Goal: Information Seeking & Learning: Learn about a topic

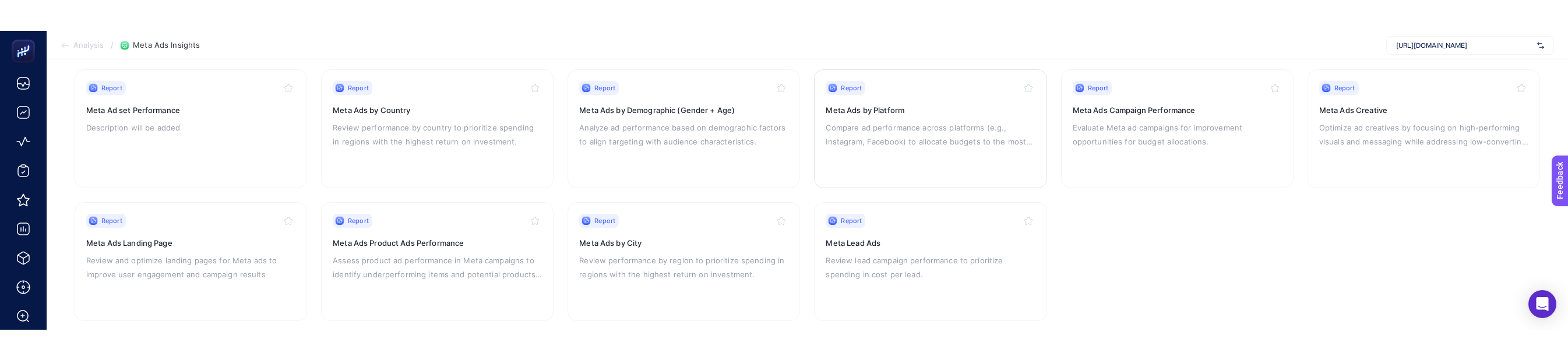
scroll to position [138, 0]
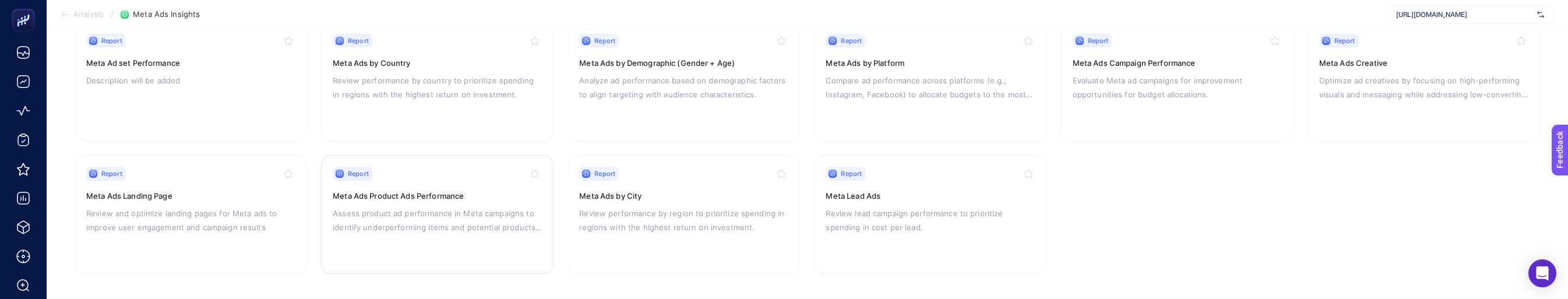
click at [486, 201] on div "Report Meta Ads Product Ads Performance Assess product ad performance in Meta c…" at bounding box center [437, 214] width 209 height 96
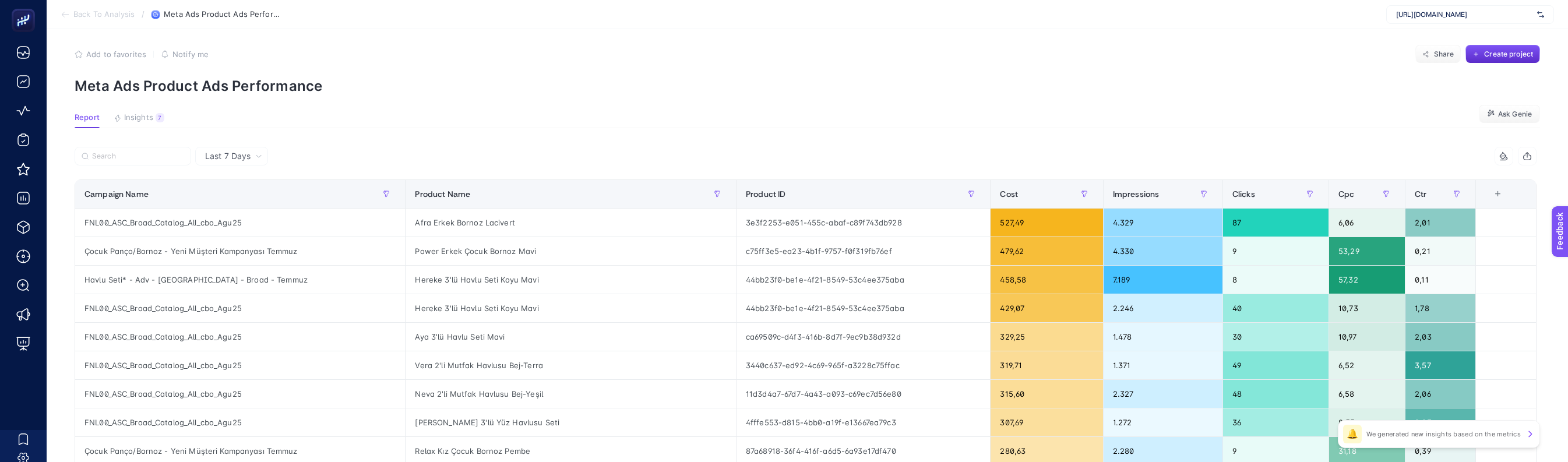
scroll to position [25, 0]
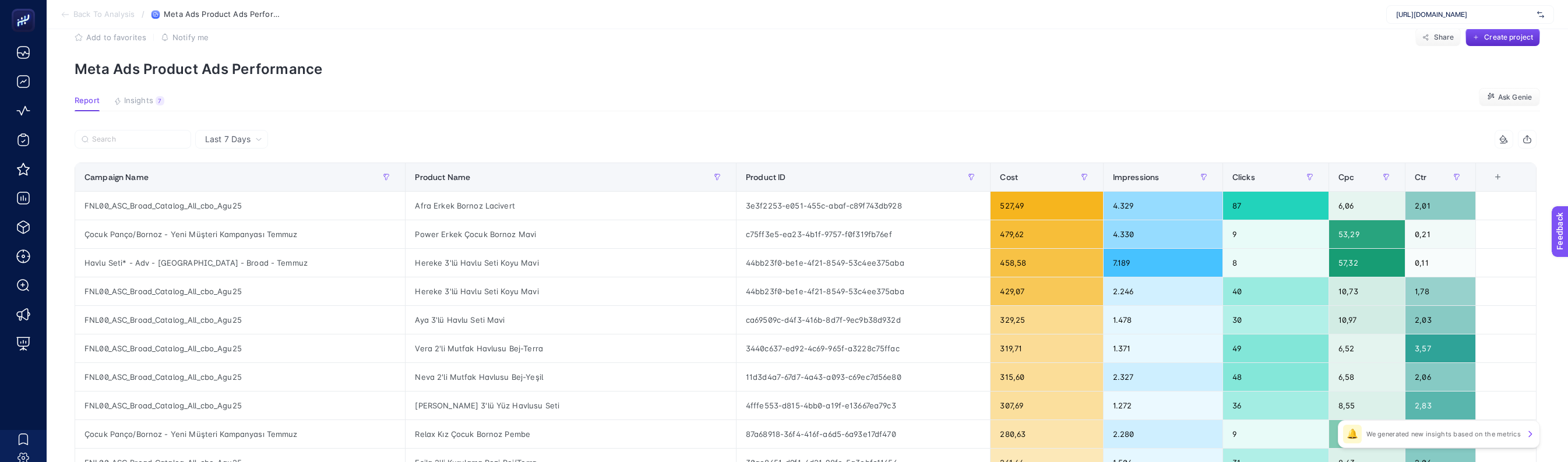
click at [536, 123] on article "Add to favorites false Notify me Share Create project Meta Ads Product Ads Perf…" at bounding box center [807, 459] width 1521 height 910
click at [718, 149] on div at bounding box center [440, 142] width 731 height 26
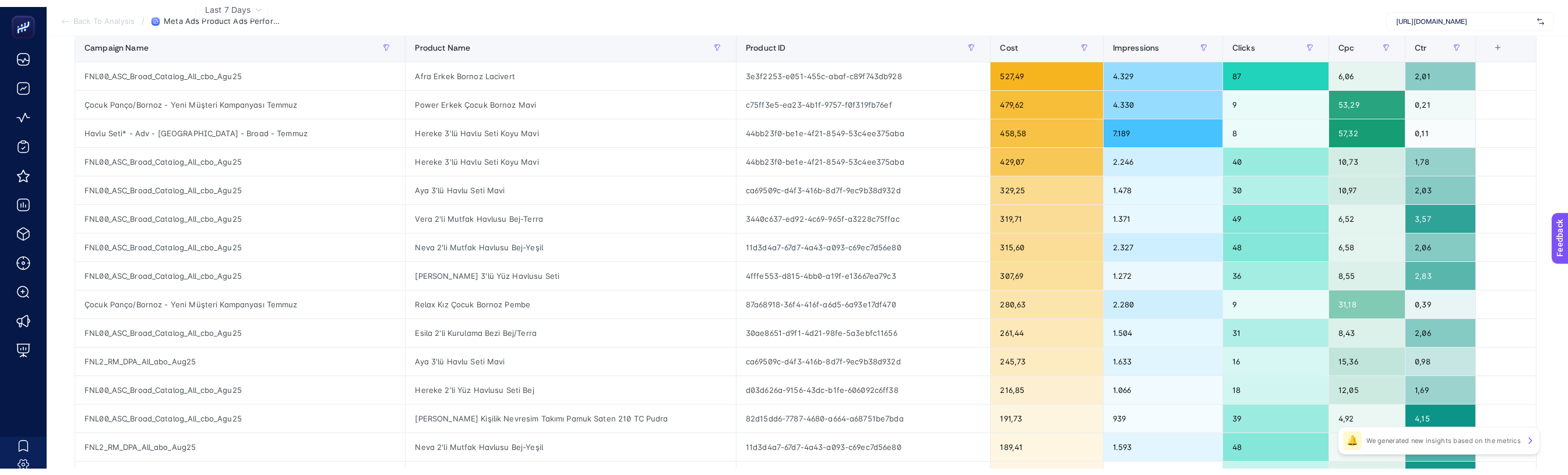
scroll to position [0, 0]
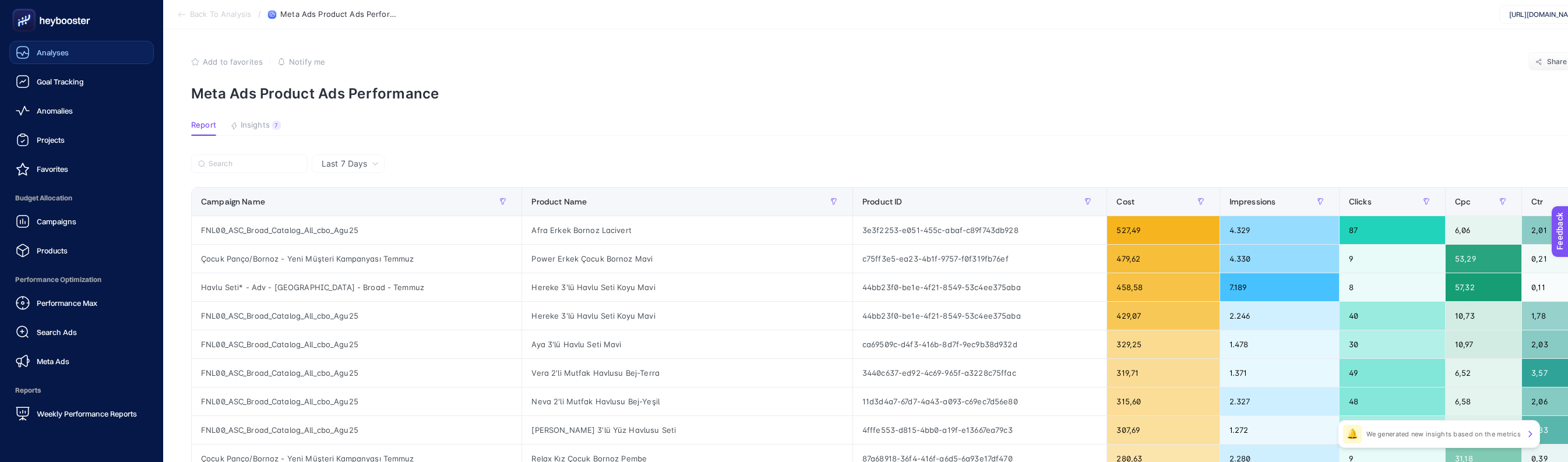
click at [40, 52] on span "Analyses" at bounding box center [52, 52] width 32 height 9
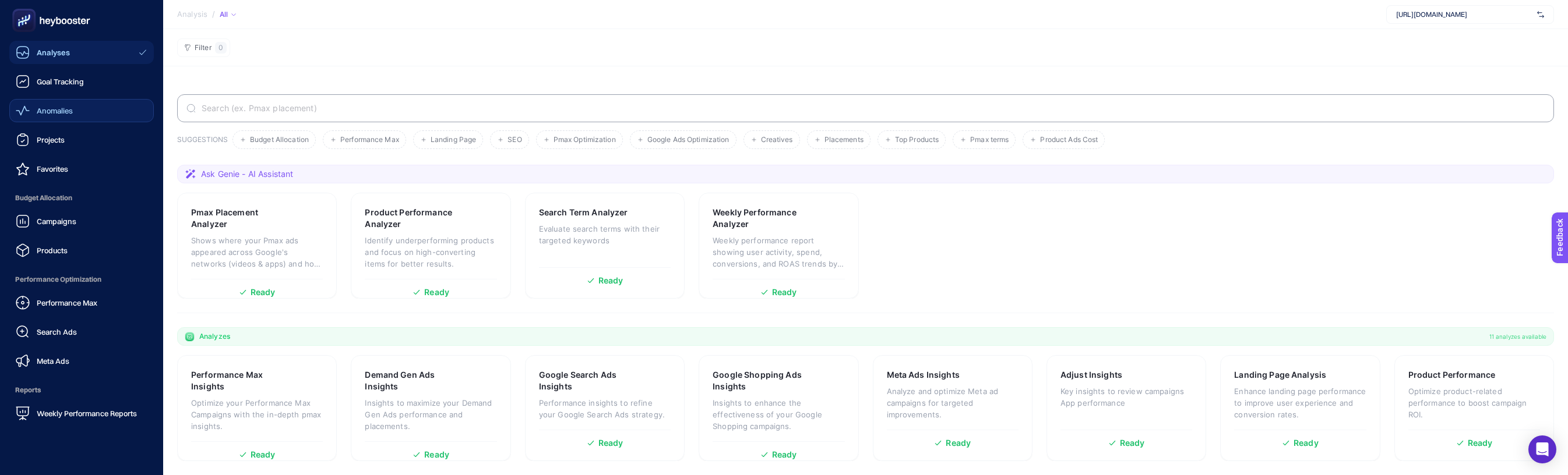
click at [69, 107] on span "Anomalies" at bounding box center [55, 110] width 36 height 9
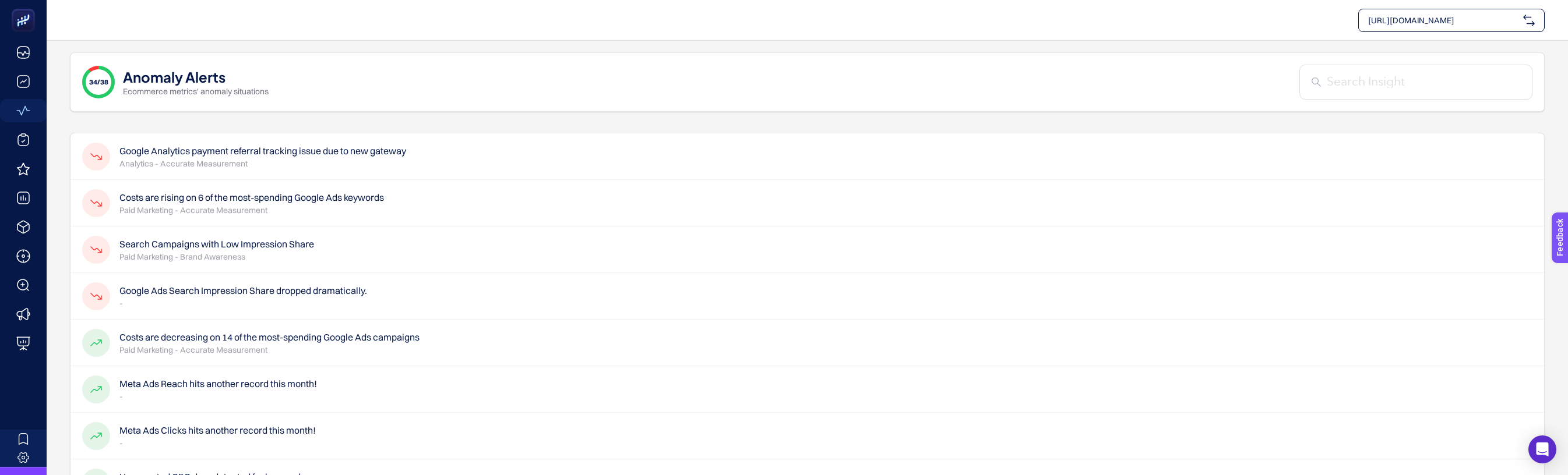
click at [454, 180] on div "Google Analytics payment referral tracking issue due to new gateway Analytics -…" at bounding box center [808, 203] width 1474 height 47
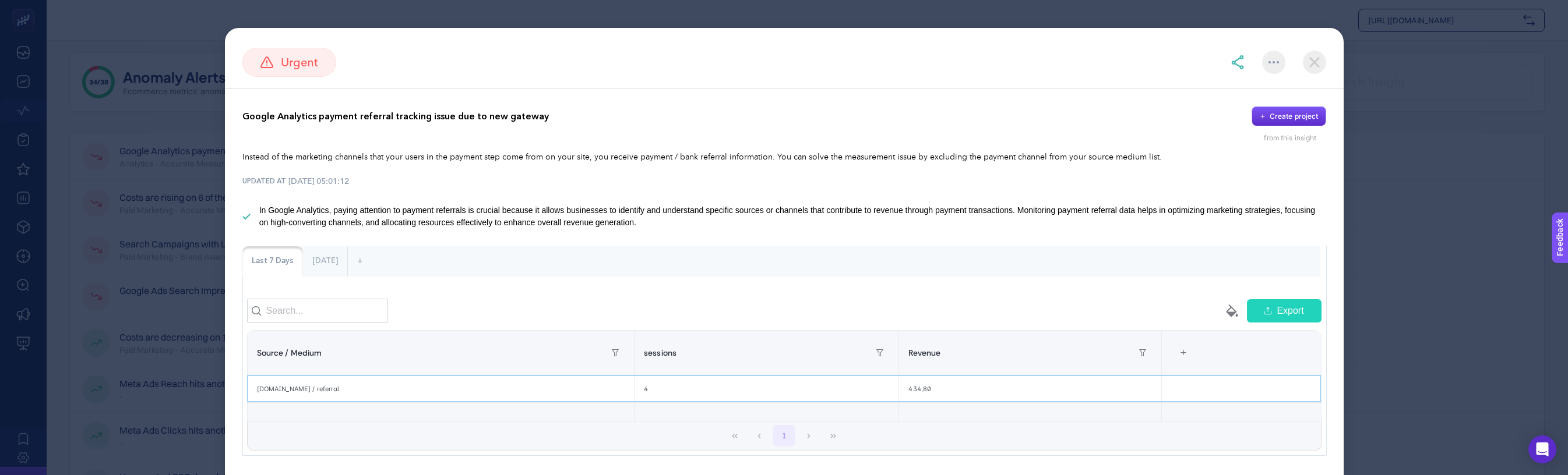
drag, startPoint x: 351, startPoint y: 405, endPoint x: 255, endPoint y: 395, distance: 96.5
click at [240, 395] on div "Google Analytics payment referral tracking issue due to new gateway Create proj…" at bounding box center [784, 281] width 1119 height 385
click at [287, 398] on div "[DOMAIN_NAME] / referral" at bounding box center [441, 389] width 386 height 27
drag, startPoint x: 309, startPoint y: 405, endPoint x: 140, endPoint y: 399, distance: 169.1
click at [140, 399] on section "urgent Google Analytics payment referral tracking issue due to new gateway Crea…" at bounding box center [784, 238] width 1568 height 475
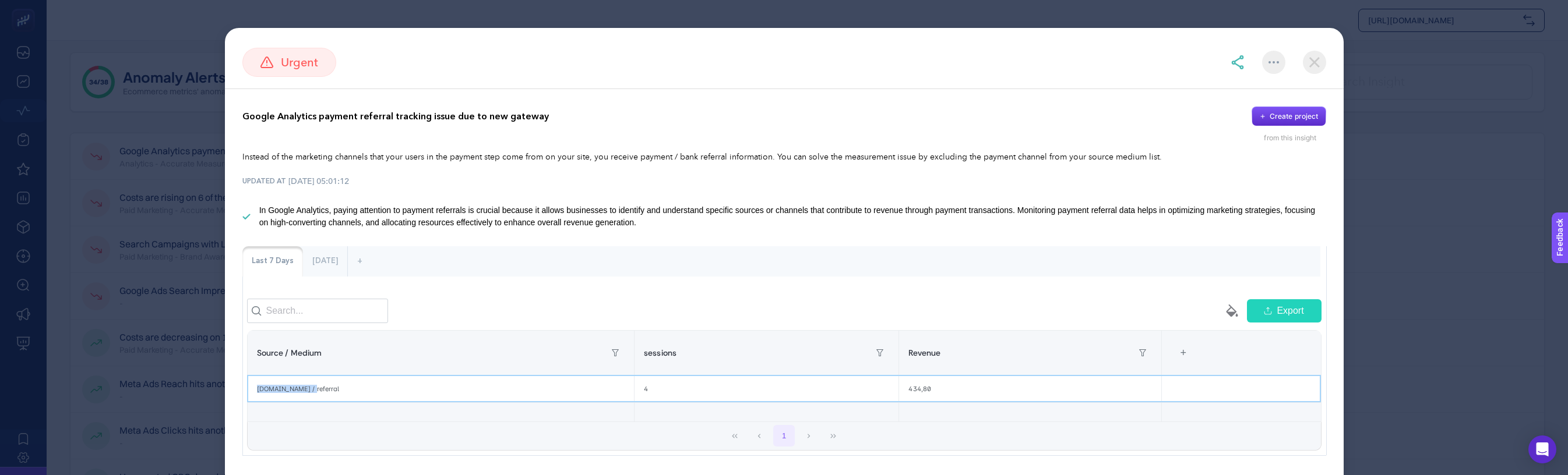
copy div "Source / Medium sessions Revenue 3 items selected + [DOMAIN_NAME]"
drag, startPoint x: 344, startPoint y: 405, endPoint x: 223, endPoint y: 393, distance: 121.6
click at [223, 393] on section "urgent Google Analytics payment referral tracking issue due to new gateway Crea…" at bounding box center [784, 238] width 1568 height 475
click at [332, 267] on div "[DATE]" at bounding box center [325, 262] width 44 height 31
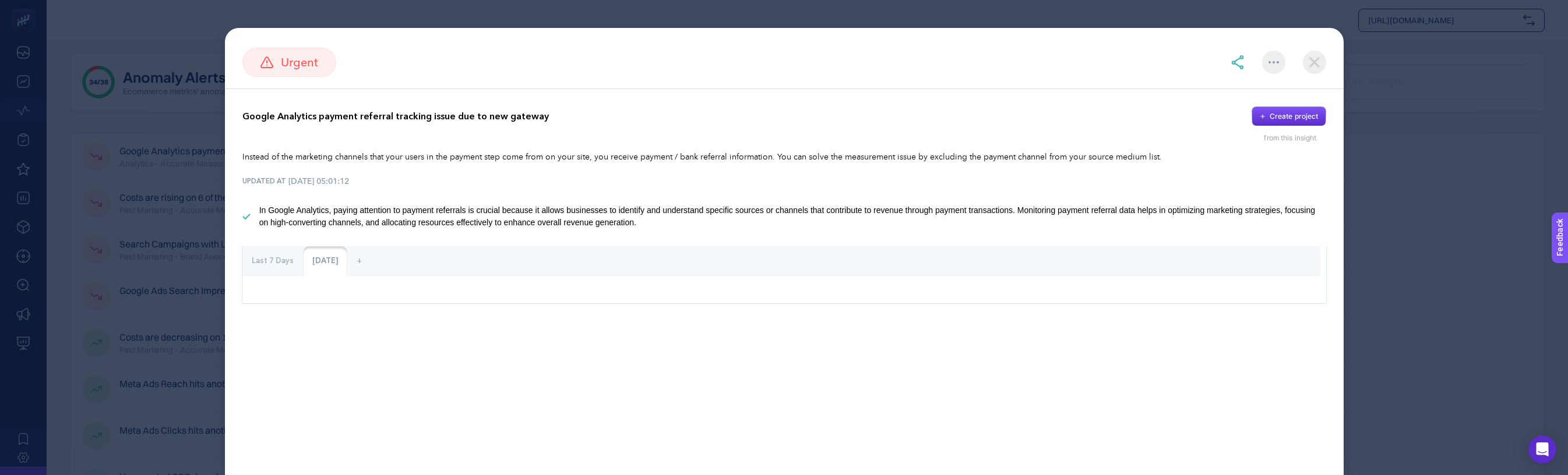
click at [280, 260] on div "Last 7 Days" at bounding box center [273, 262] width 61 height 31
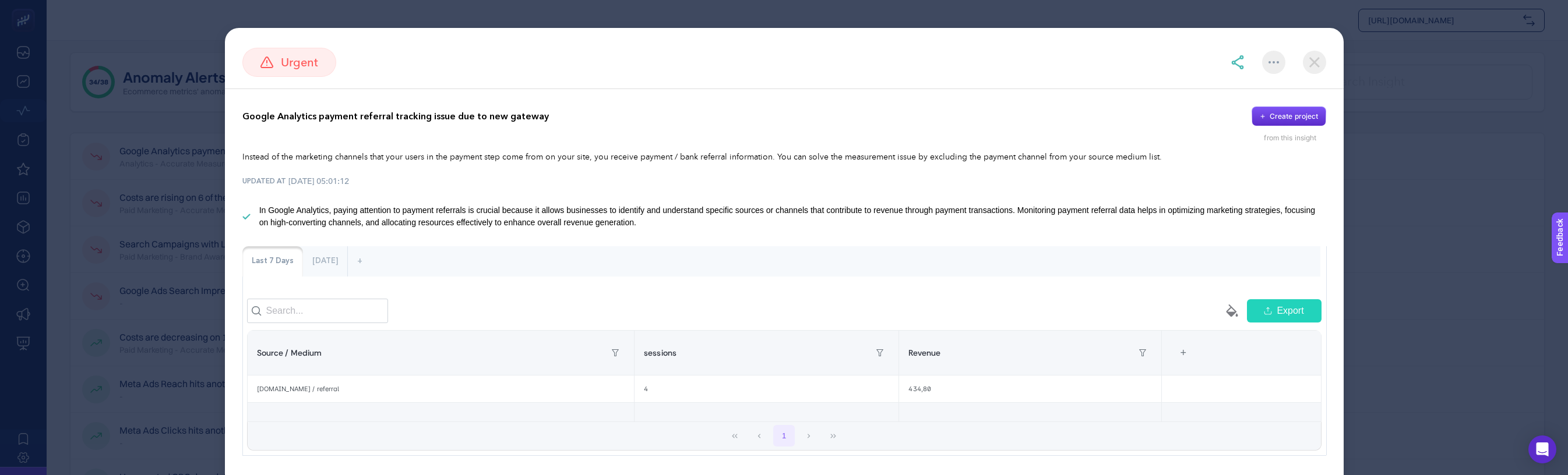
click at [313, 267] on div "[DATE]" at bounding box center [325, 262] width 44 height 31
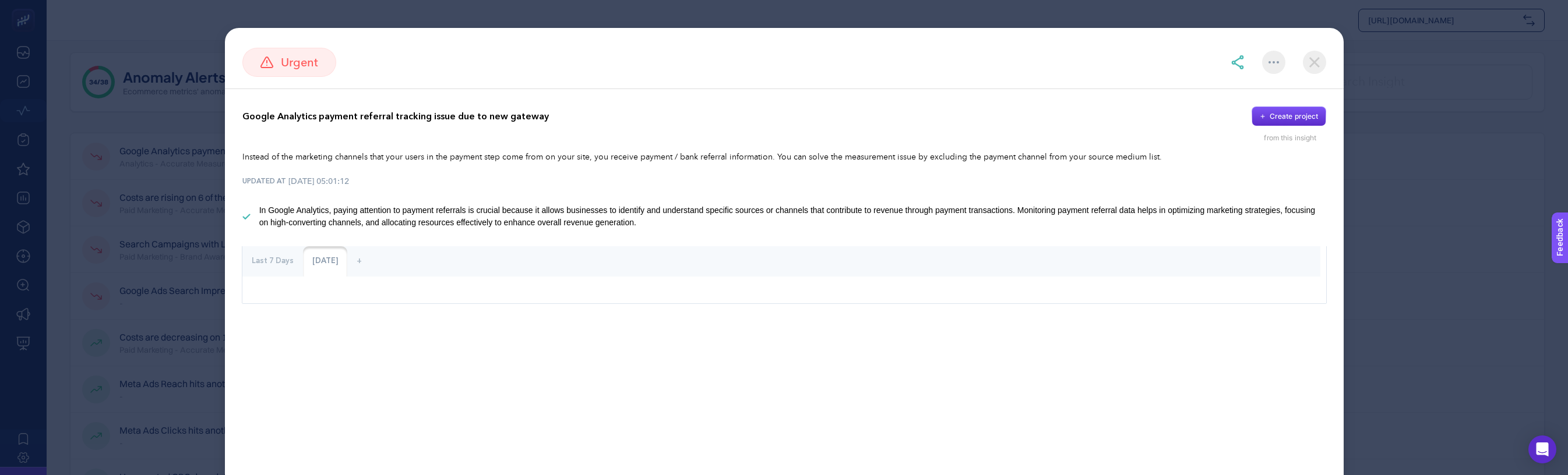
click at [272, 264] on div "Last 7 Days" at bounding box center [273, 262] width 61 height 31
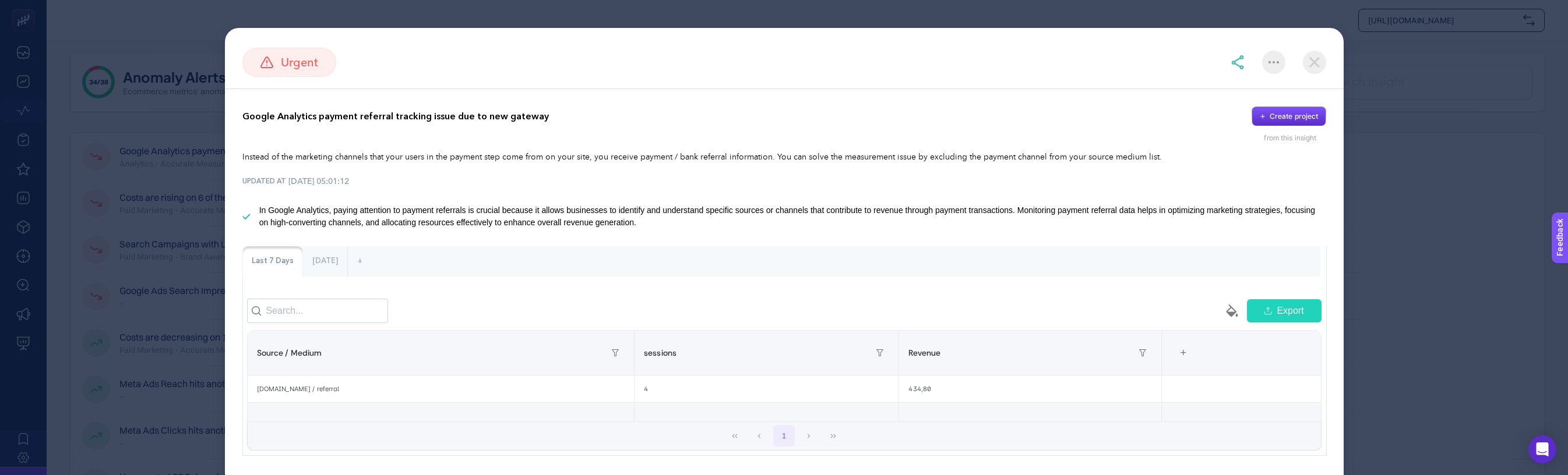
click at [1312, 60] on img at bounding box center [1314, 63] width 23 height 23
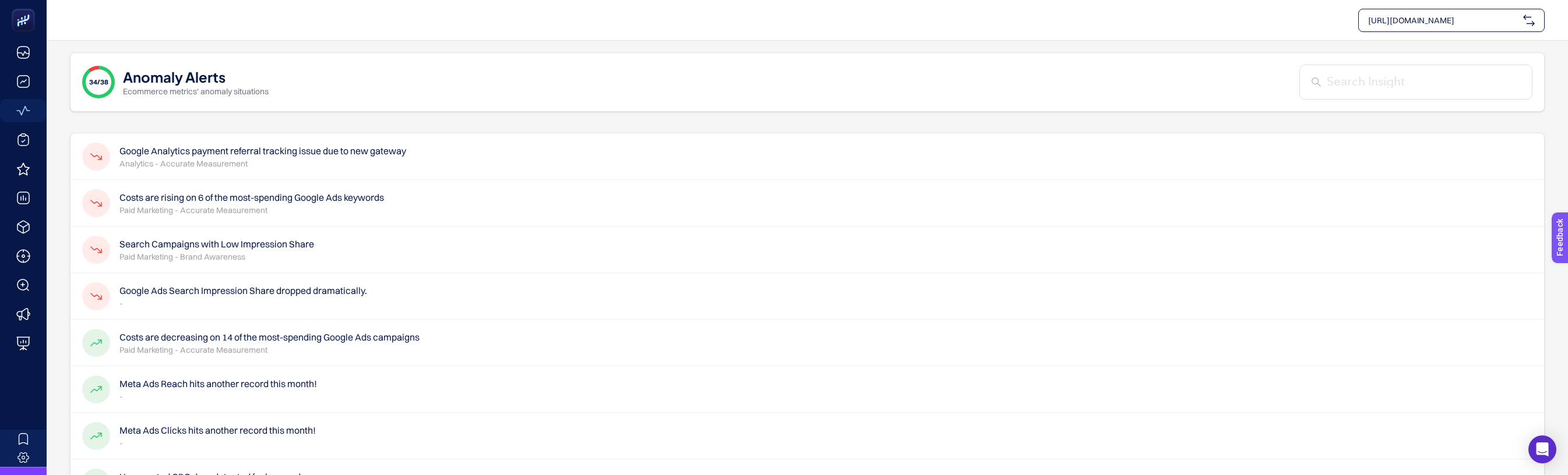
click at [225, 205] on p "Paid Marketing - Accurate Measurement" at bounding box center [251, 211] width 265 height 12
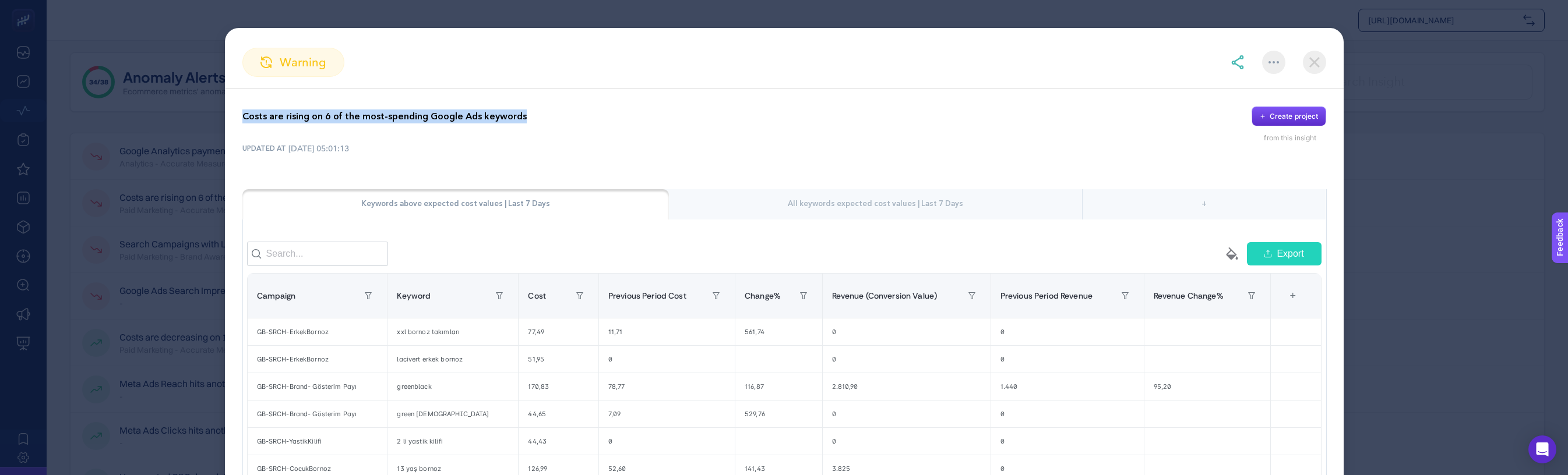
drag, startPoint x: 416, startPoint y: 114, endPoint x: 603, endPoint y: 131, distance: 187.8
click at [574, 125] on div "Costs are rising on 6 of the most-spending Google Ads keywords Create project" at bounding box center [784, 116] width 1084 height 20
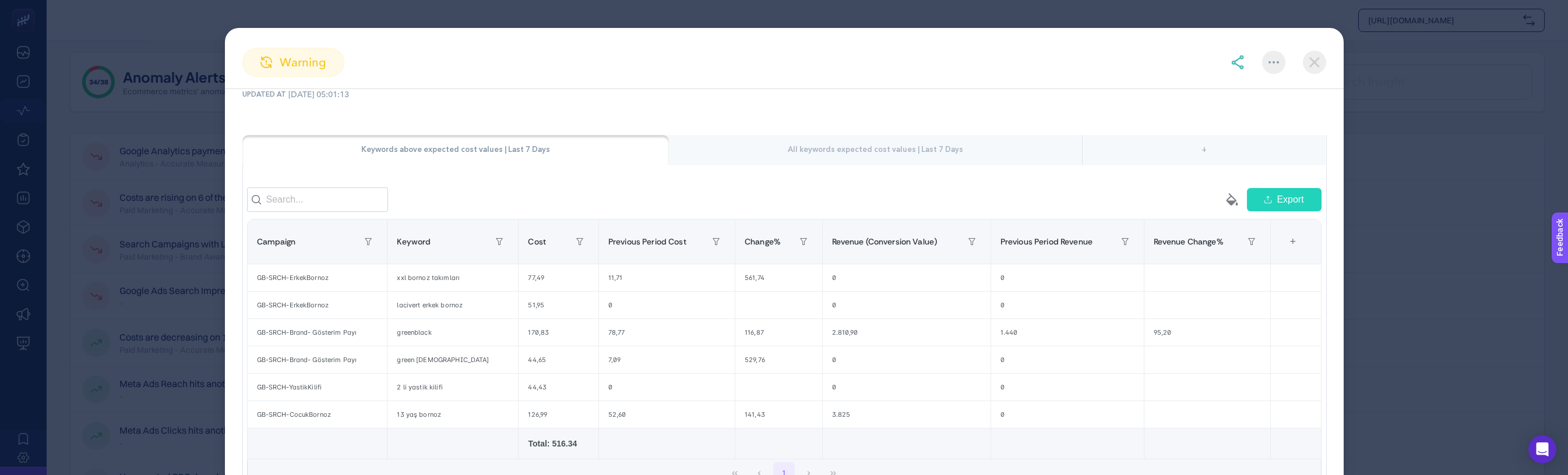
scroll to position [60, 0]
click at [1306, 58] on img at bounding box center [1314, 63] width 23 height 23
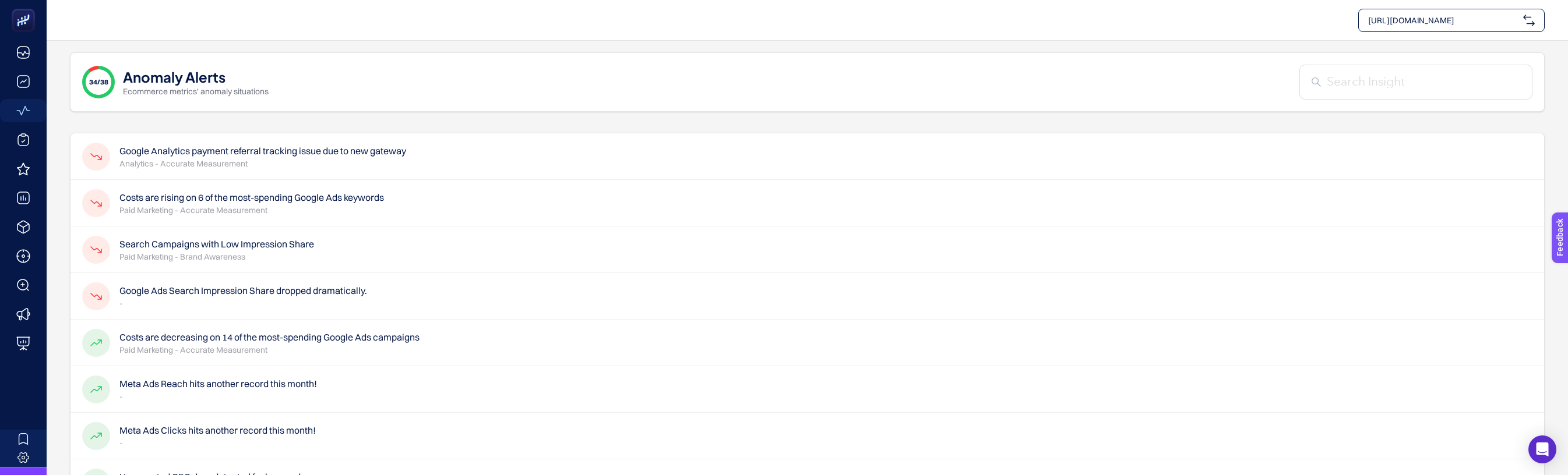
click at [422, 320] on div "Google Ads Search Impression Share dropped dramatically. -" at bounding box center [808, 343] width 1474 height 47
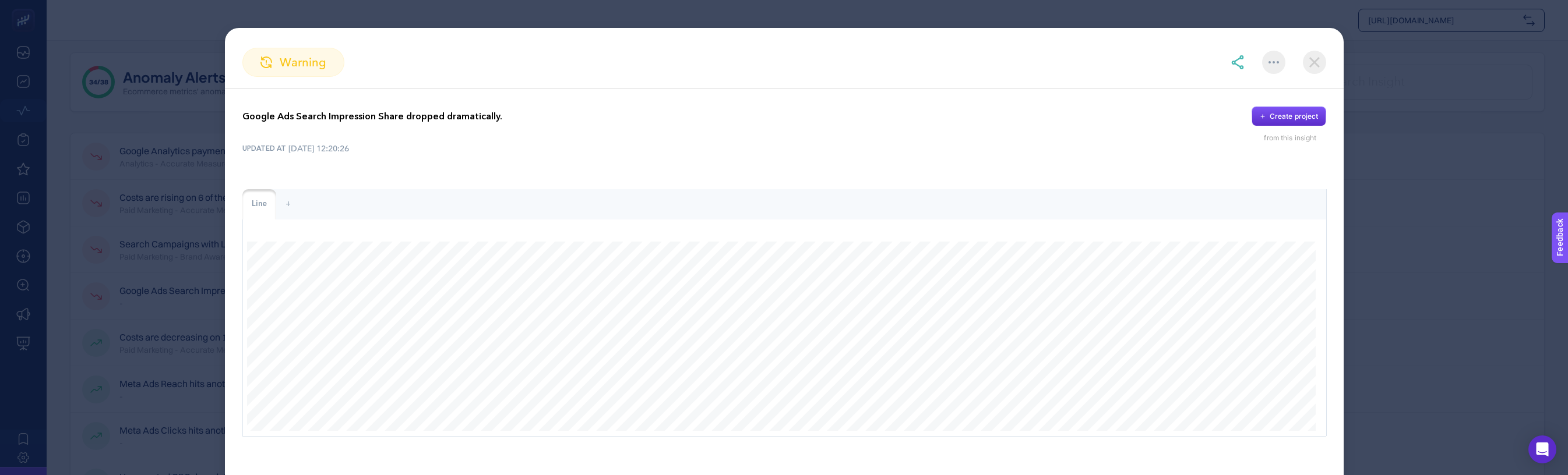
click at [1307, 66] on img at bounding box center [1314, 63] width 23 height 23
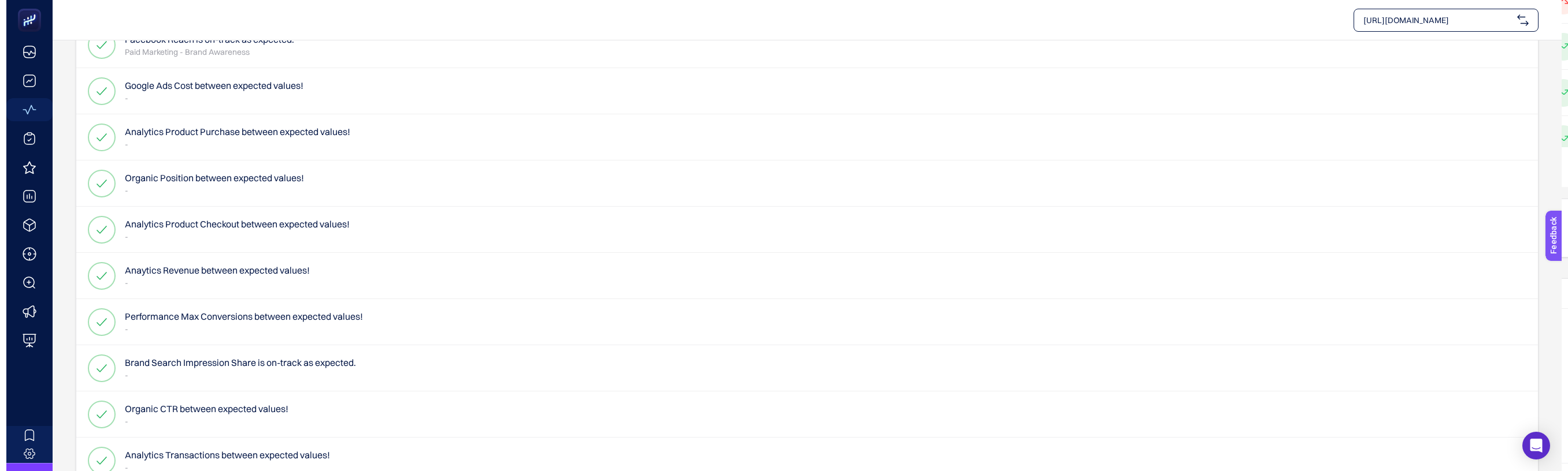
scroll to position [0, 0]
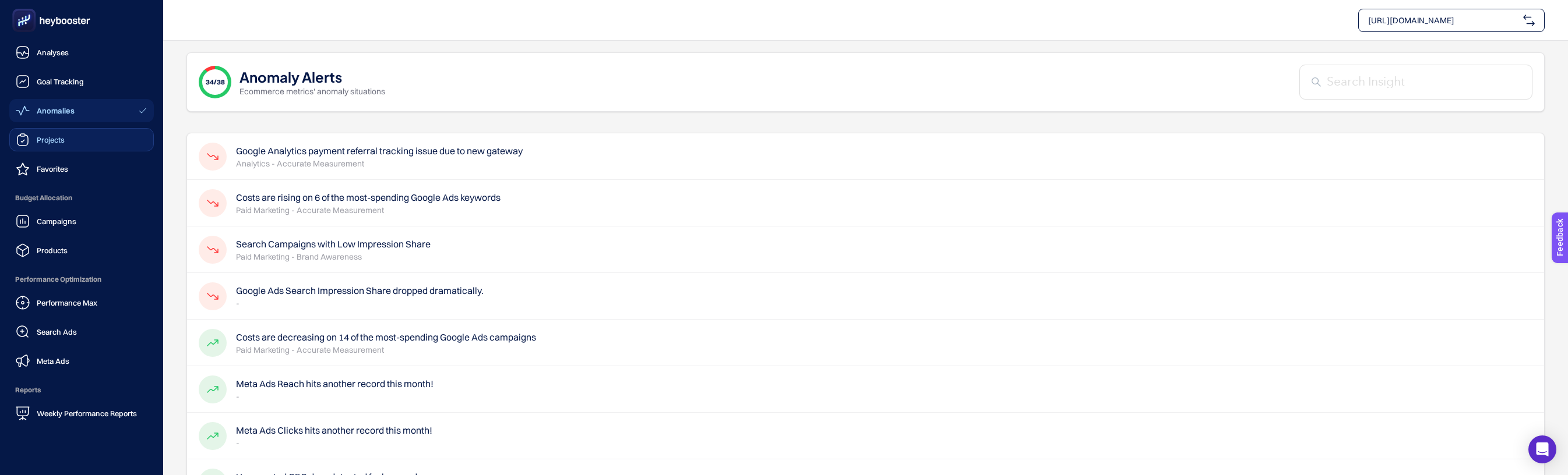
click at [58, 136] on span "Projects" at bounding box center [50, 139] width 28 height 9
